Goal: Transaction & Acquisition: Subscribe to service/newsletter

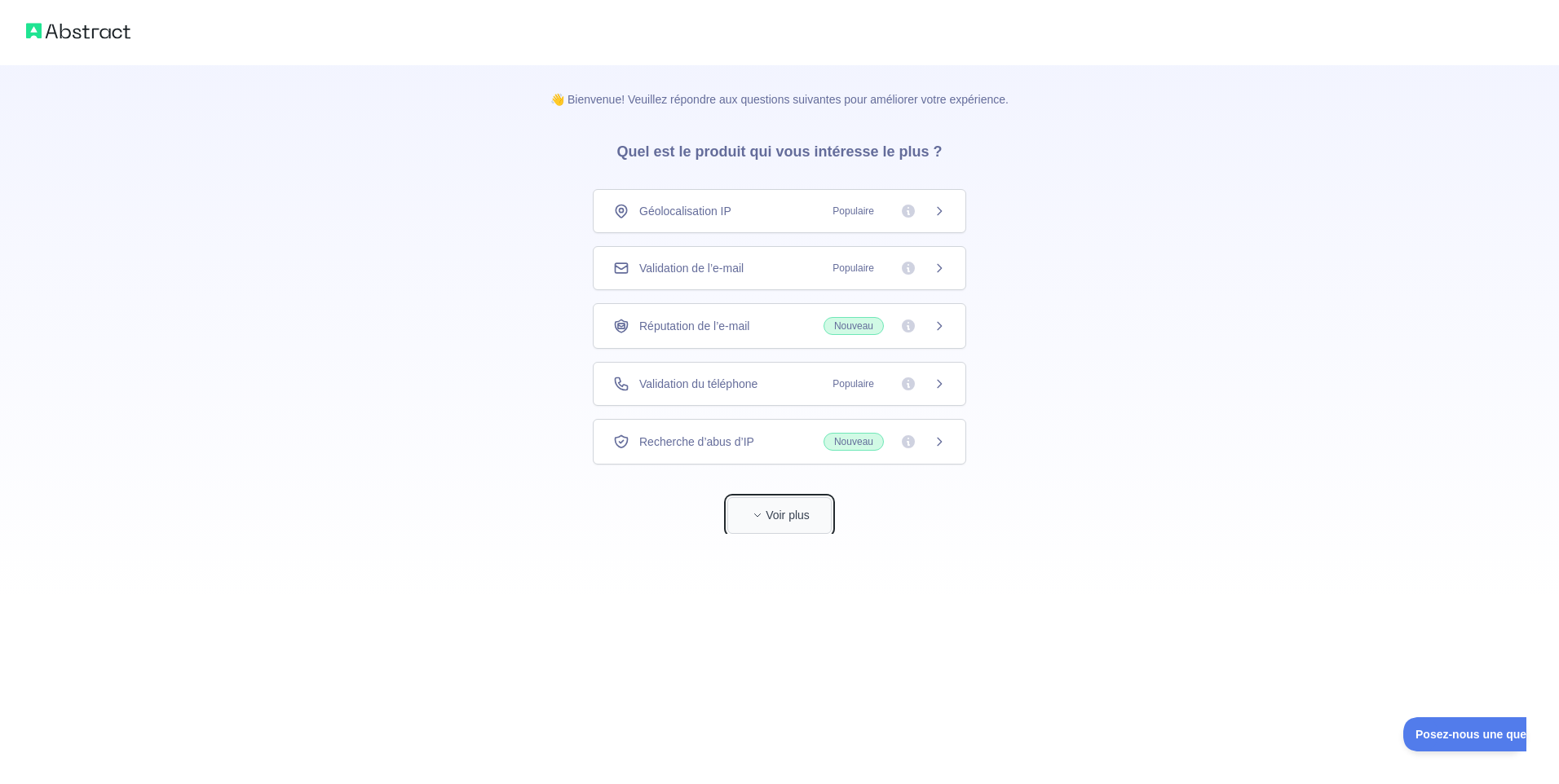
click at [803, 525] on button "Voir plus" at bounding box center [780, 515] width 105 height 36
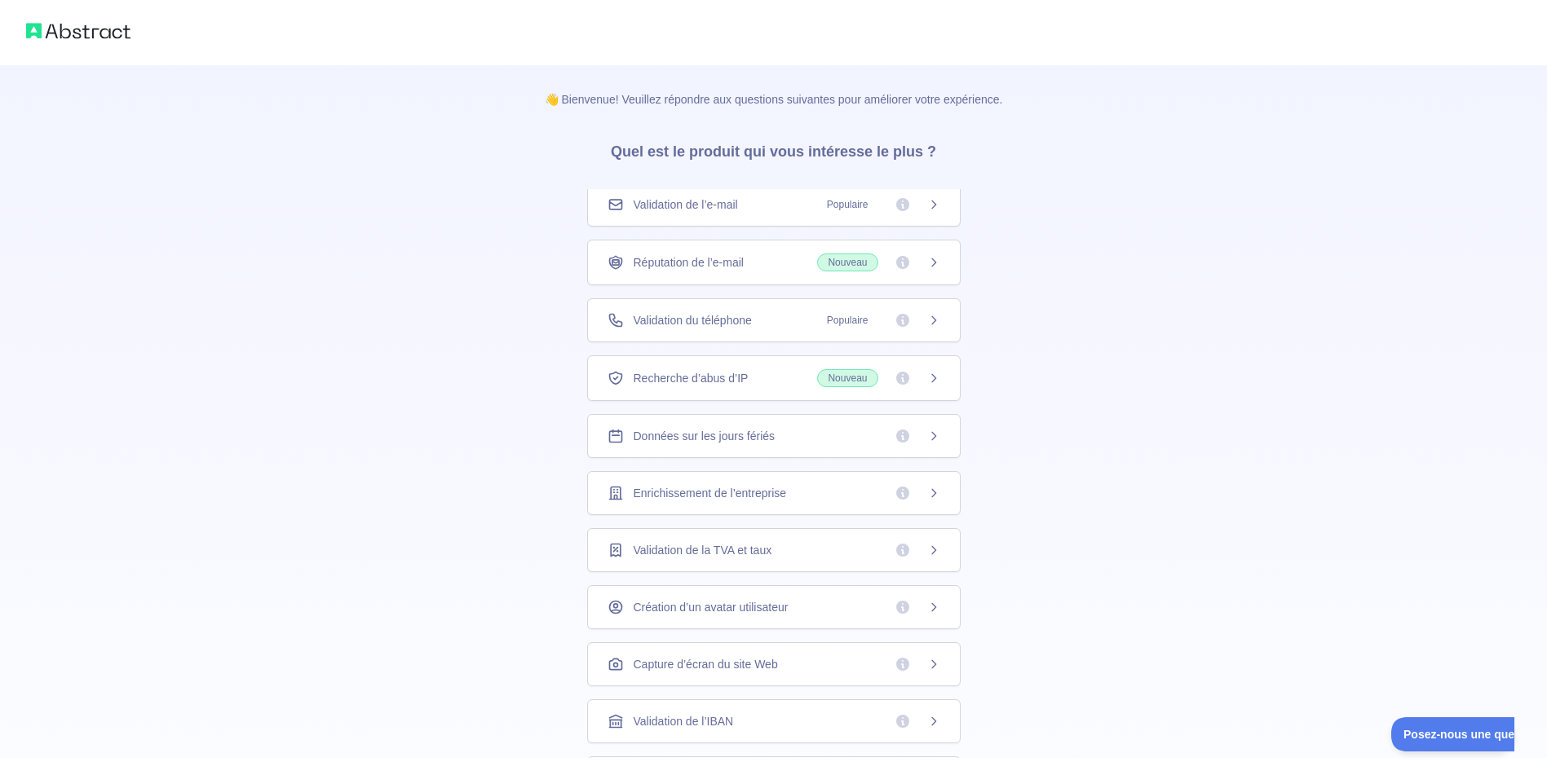
click at [710, 206] on span "Validation de l’e-mail" at bounding box center [686, 203] width 105 height 16
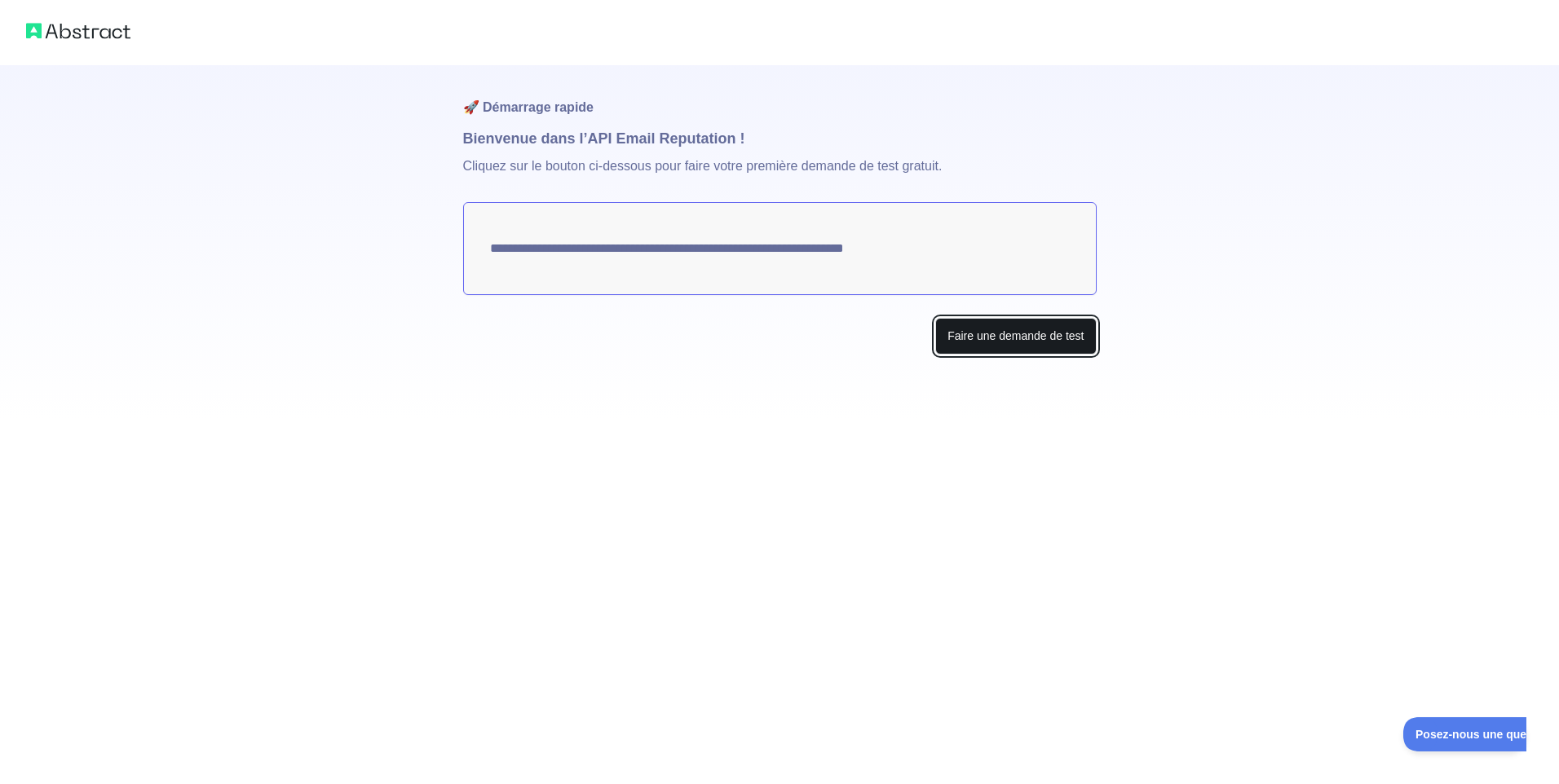
click at [996, 336] on button "Faire une demande de test" at bounding box center [1016, 336] width 161 height 36
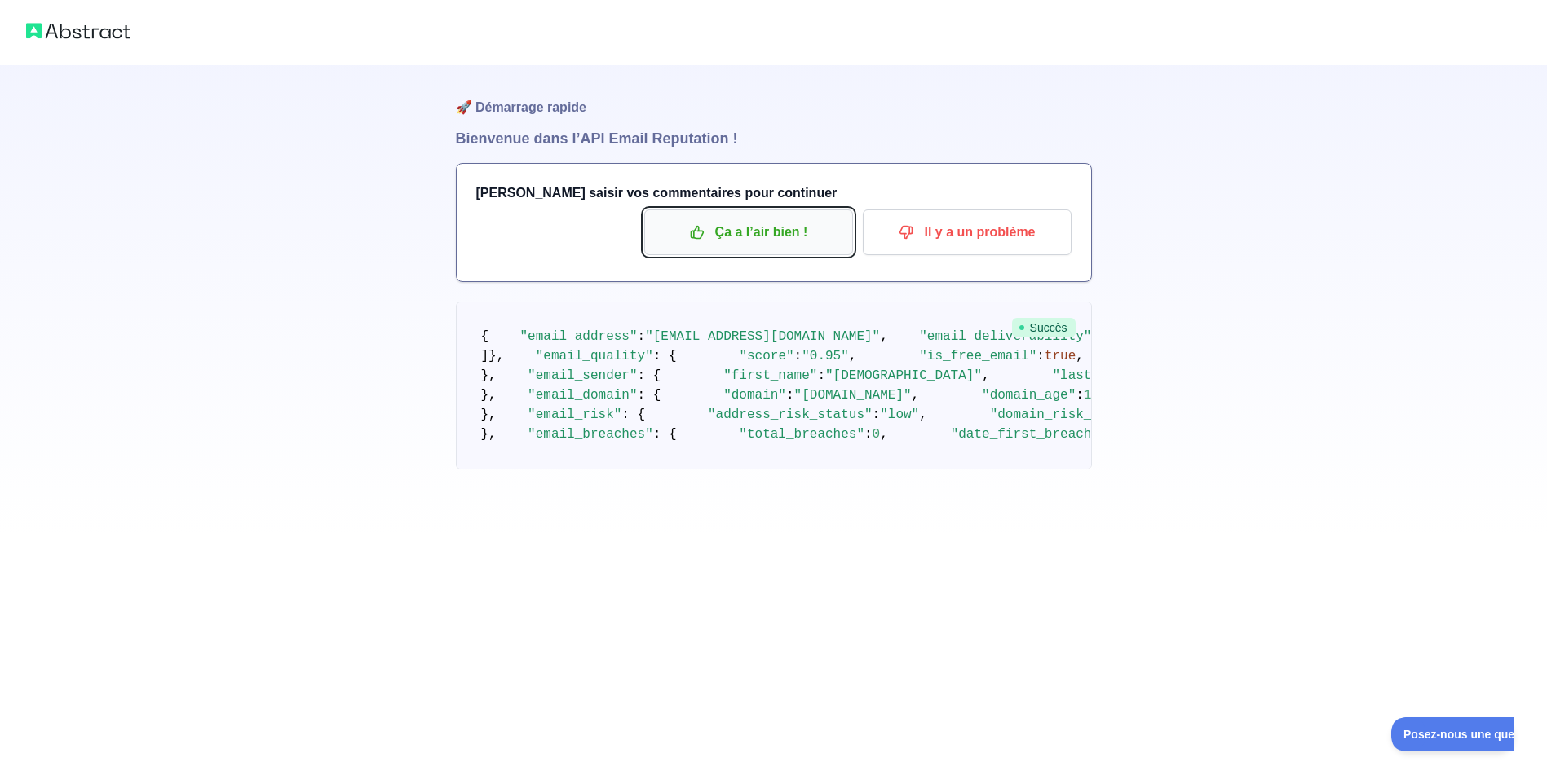
click at [816, 249] on button "Ça a l’air bien !" at bounding box center [749, 231] width 209 height 46
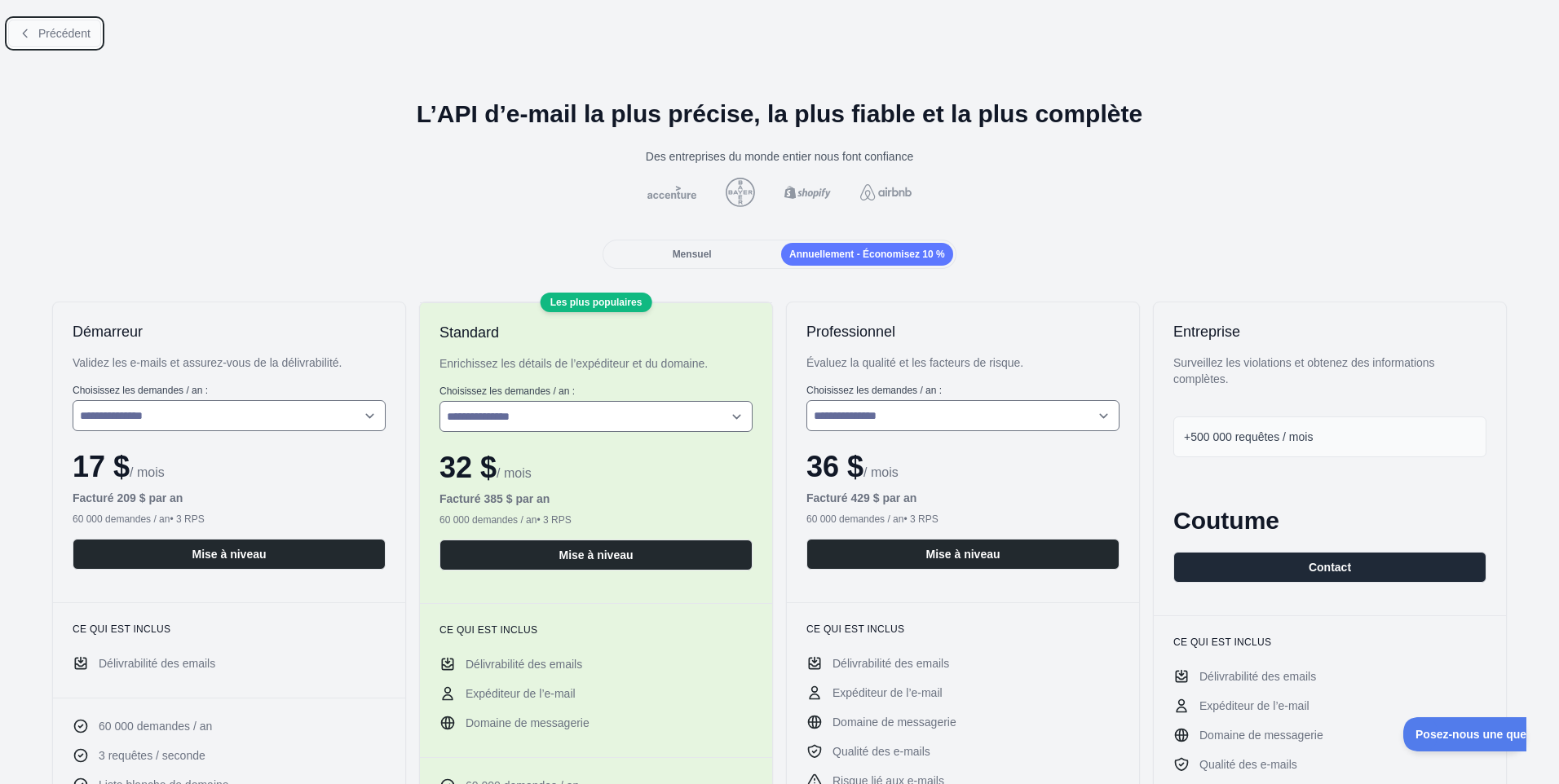
click at [78, 27] on span "Précédent" at bounding box center [64, 34] width 52 height 13
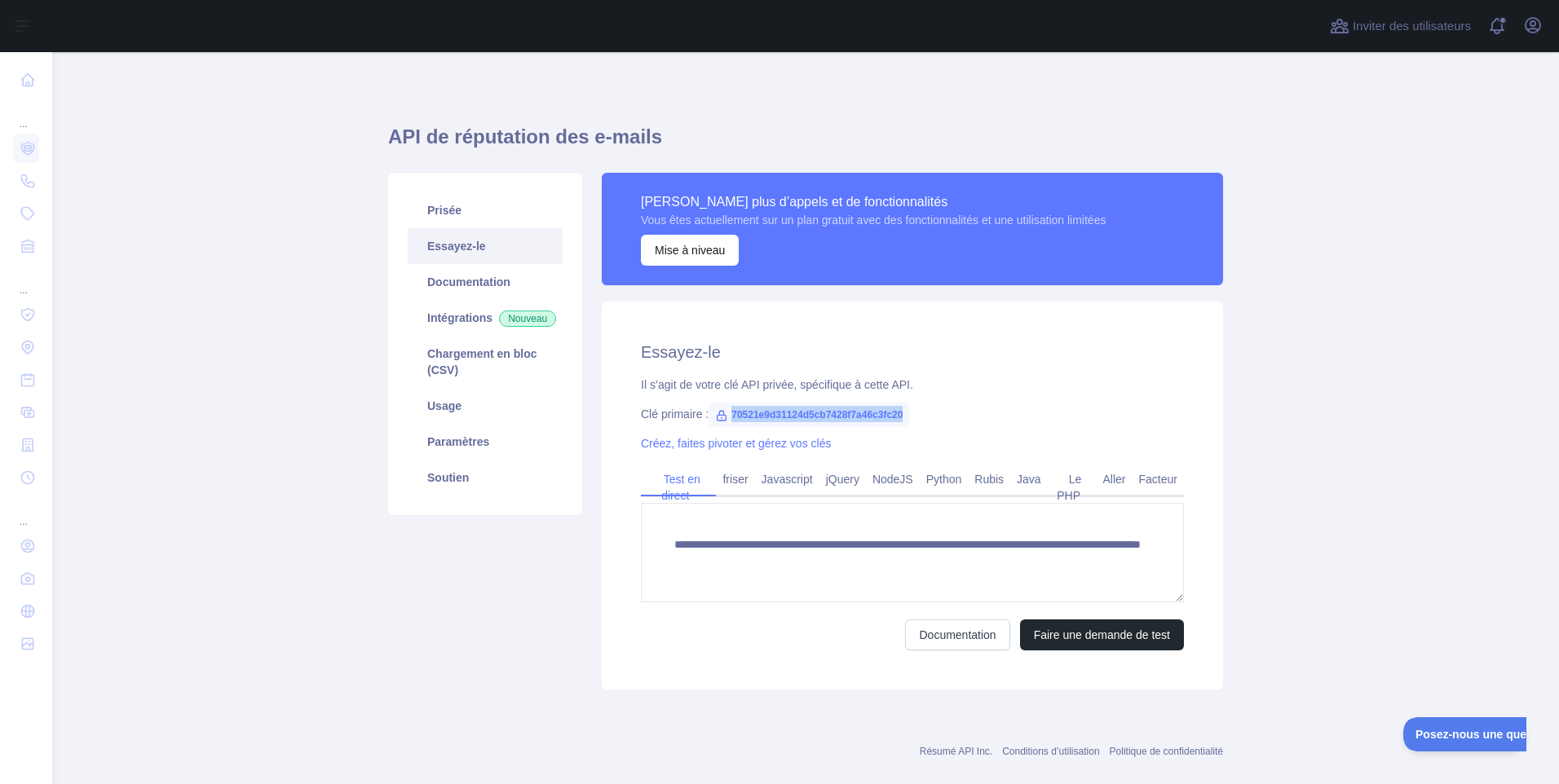
drag, startPoint x: 723, startPoint y: 412, endPoint x: 904, endPoint y: 412, distance: 181.0
click at [904, 412] on span "70521e9d31124d5cb7428f7a46c3fc20" at bounding box center [808, 414] width 201 height 24
drag, startPoint x: 904, startPoint y: 412, endPoint x: 837, endPoint y: 413, distance: 67.0
copy span "70521e9d31124d5cb7428f7a46c3fc20"
